Goal: Task Accomplishment & Management: Manage account settings

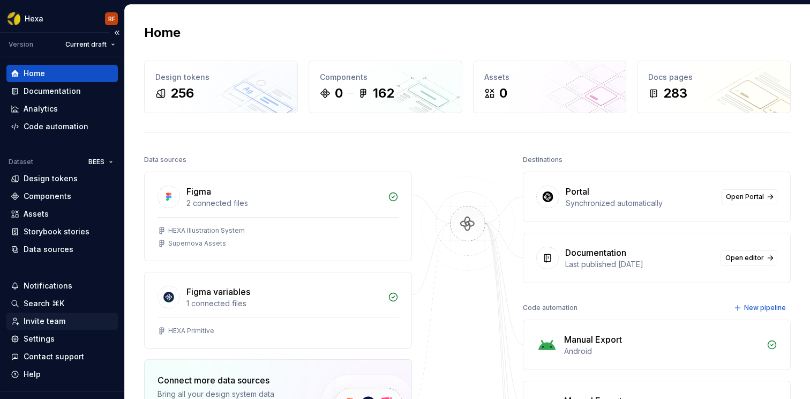
click at [67, 321] on div "Invite team" at bounding box center [62, 321] width 103 height 11
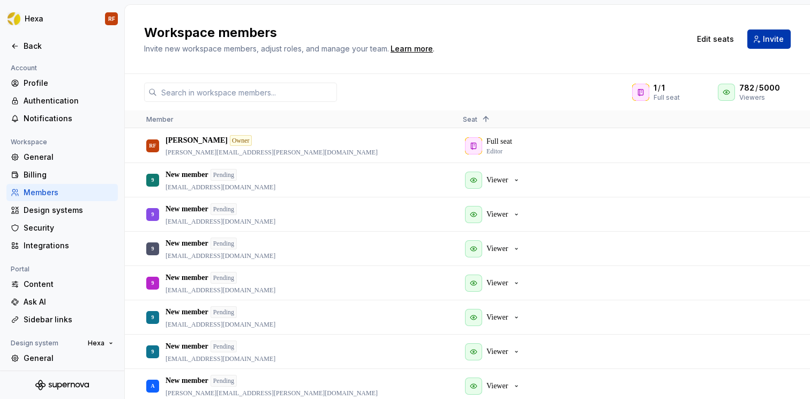
click at [781, 34] on span "Invite" at bounding box center [773, 39] width 21 height 11
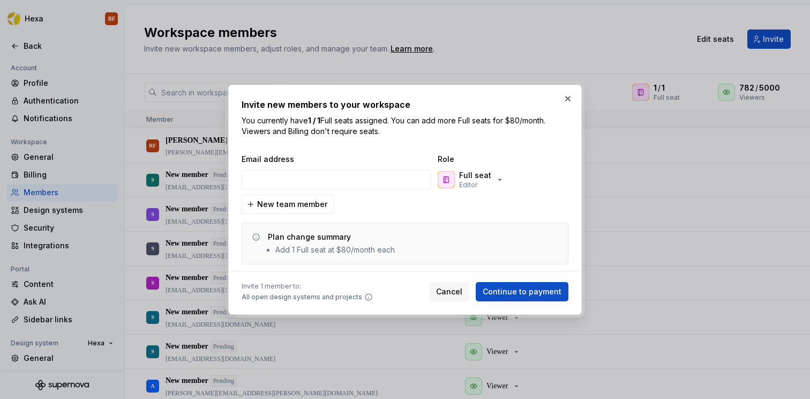
type input "[PERSON_NAME][EMAIL_ADDRESS][DOMAIN_NAME]"
click at [489, 180] on div "Full seat Editor" at bounding box center [471, 179] width 66 height 19
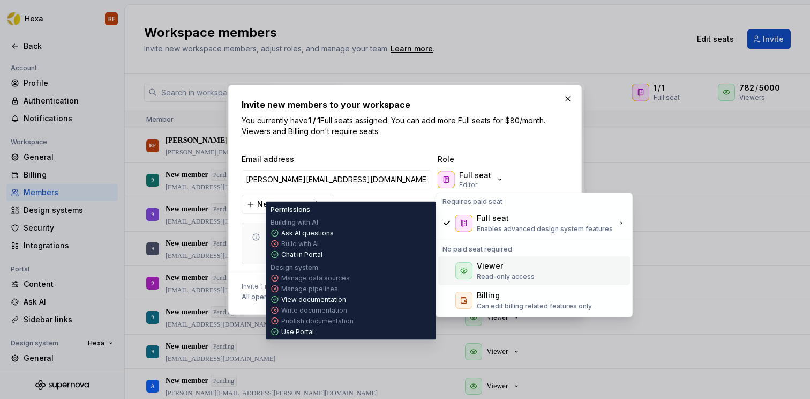
click at [496, 270] on div "Viewer" at bounding box center [490, 265] width 26 height 11
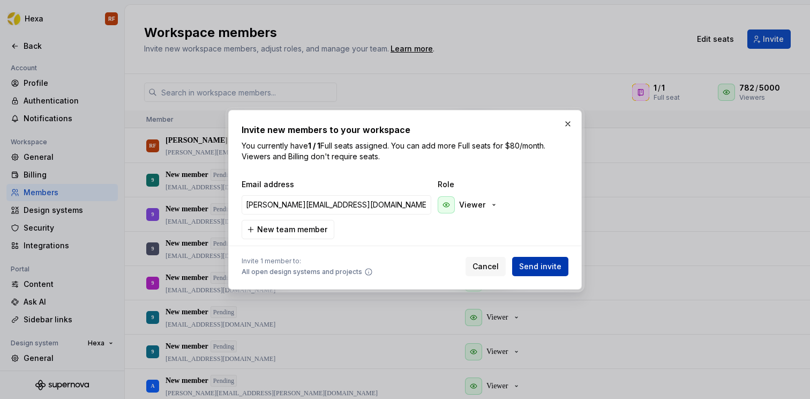
click at [540, 266] on span "Send invite" at bounding box center [540, 266] width 42 height 11
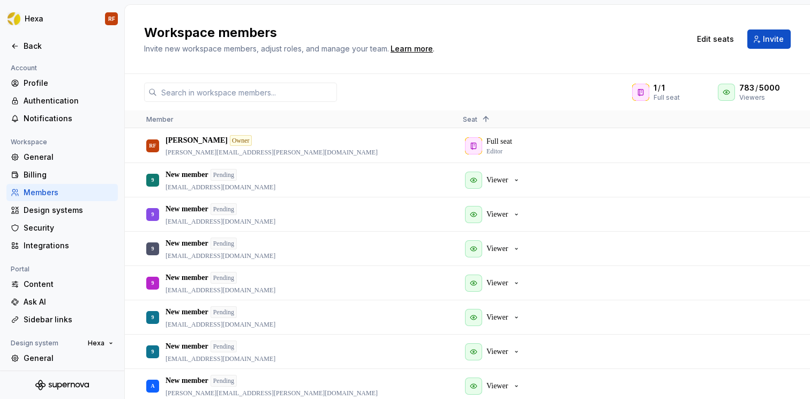
click at [347, 93] on div "1 / 1 Full seat 783 / 5000 Viewers" at bounding box center [467, 92] width 685 height 19
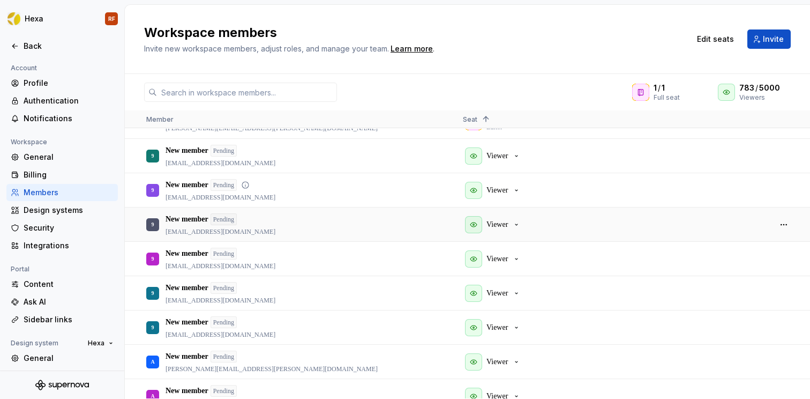
scroll to position [57, 0]
